Goal: Find specific page/section: Find specific page/section

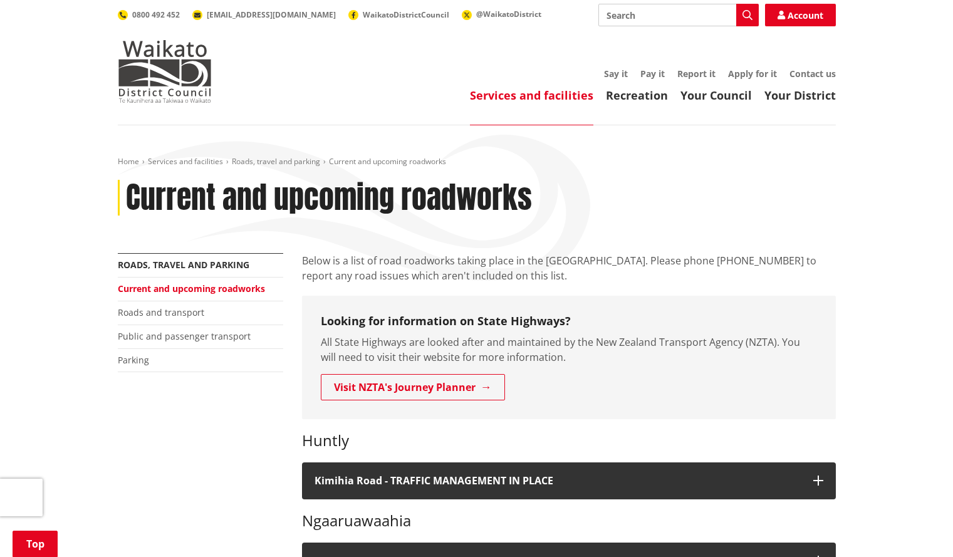
scroll to position [408, 0]
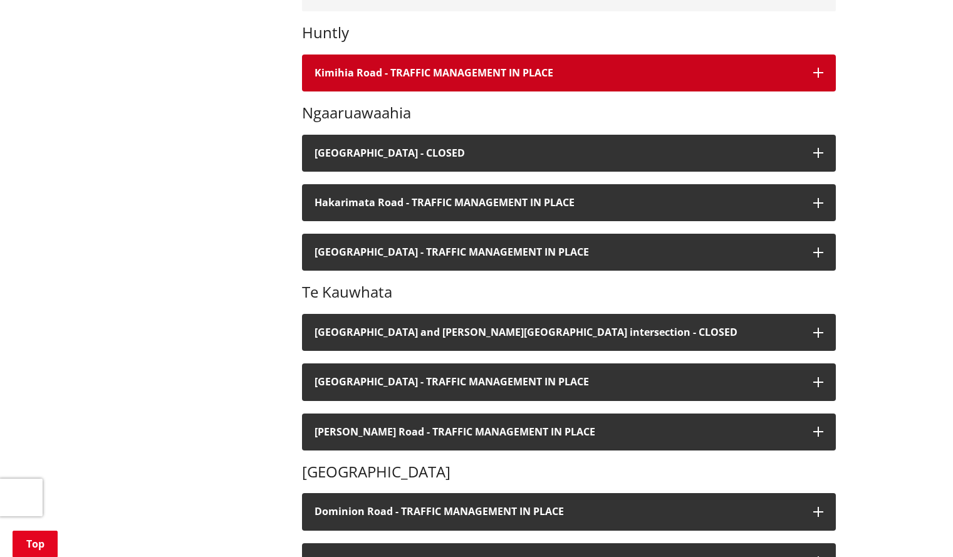
click at [370, 80] on button "Kimihia Road - TRAFFIC MANAGEMENT IN PLACE" at bounding box center [569, 72] width 534 height 37
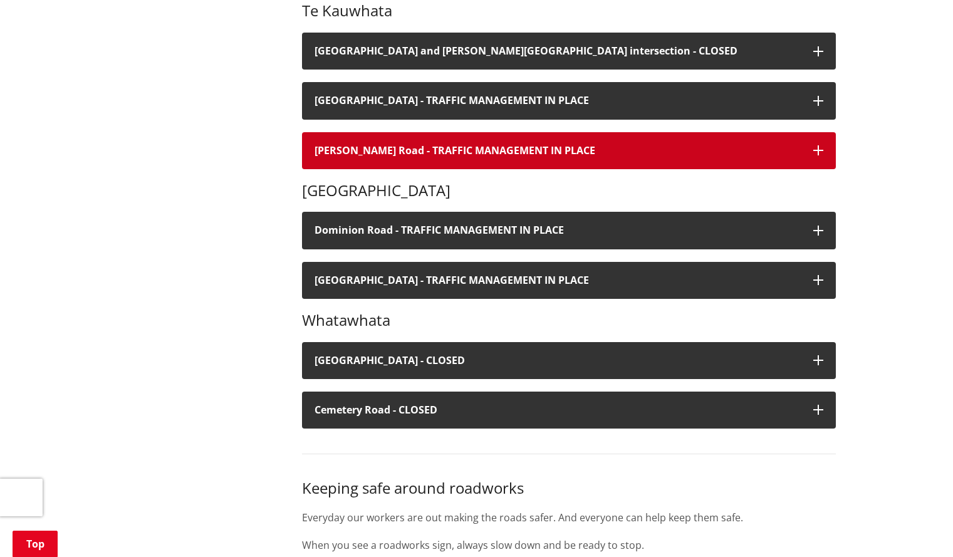
scroll to position [896, 0]
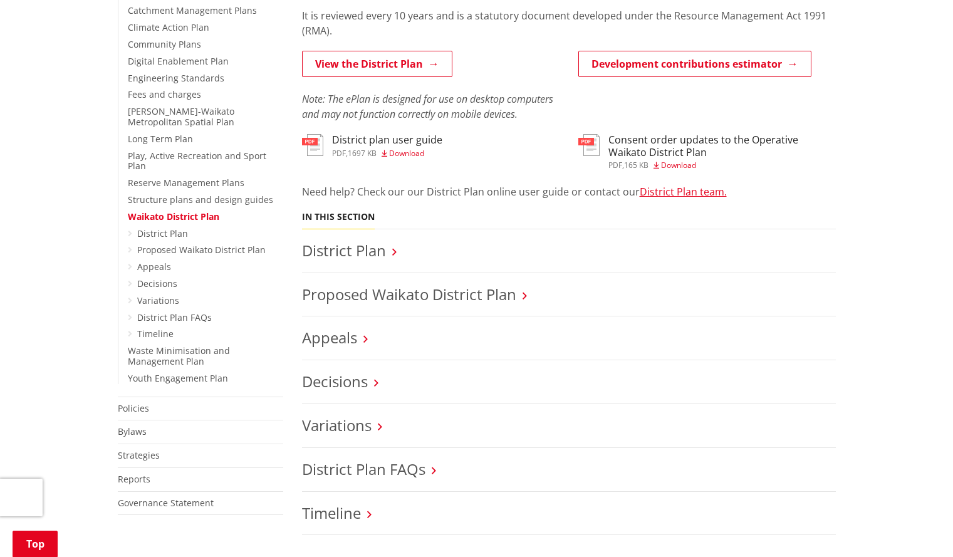
scroll to position [346, 0]
click at [379, 59] on link "View the District Plan" at bounding box center [377, 63] width 150 height 26
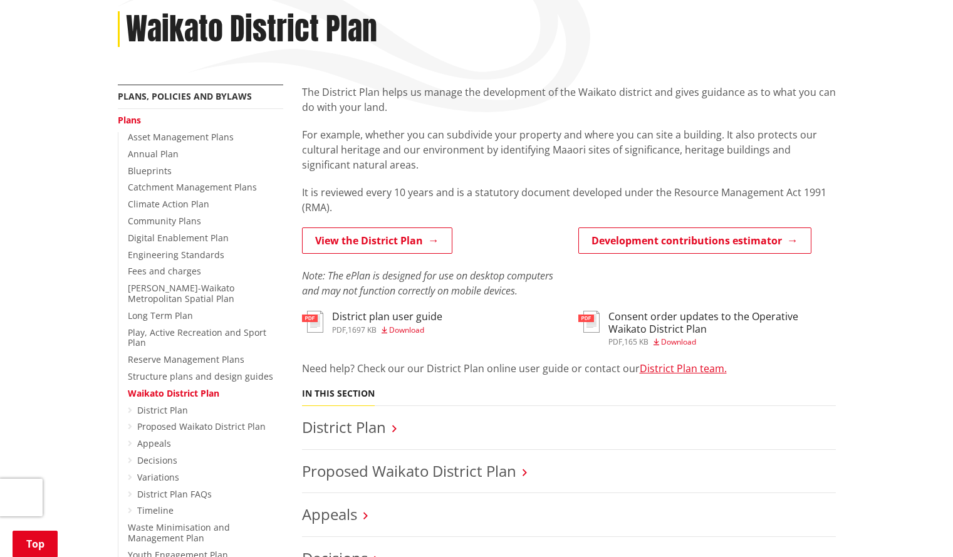
scroll to position [147, 0]
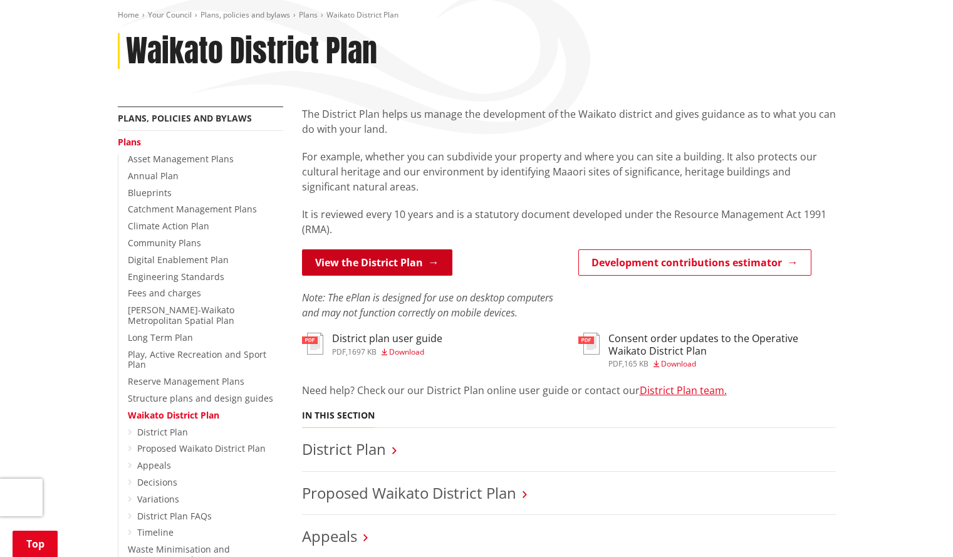
click at [376, 266] on link "View the District Plan" at bounding box center [377, 262] width 150 height 26
